Goal: Information Seeking & Learning: Learn about a topic

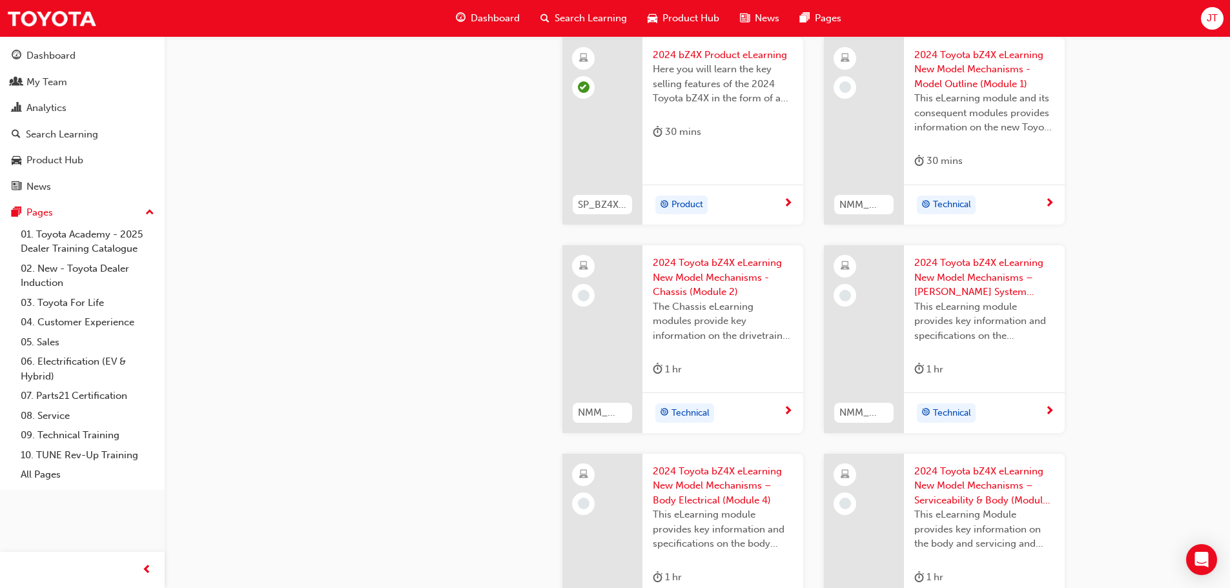
scroll to position [517, 0]
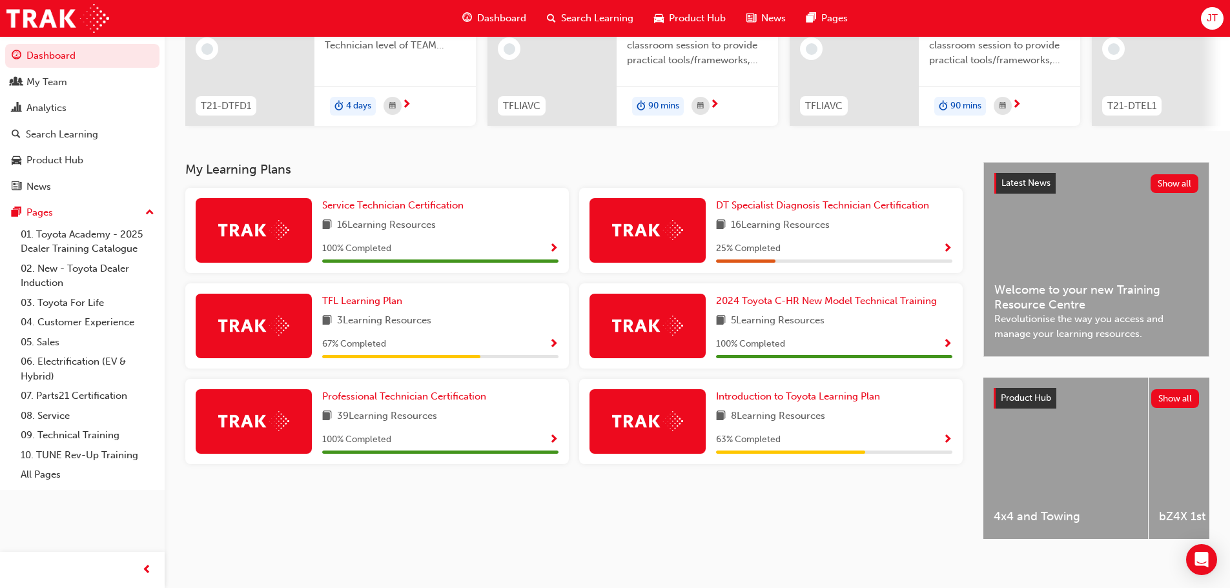
scroll to position [183, 0]
